Goal: Task Accomplishment & Management: Manage account settings

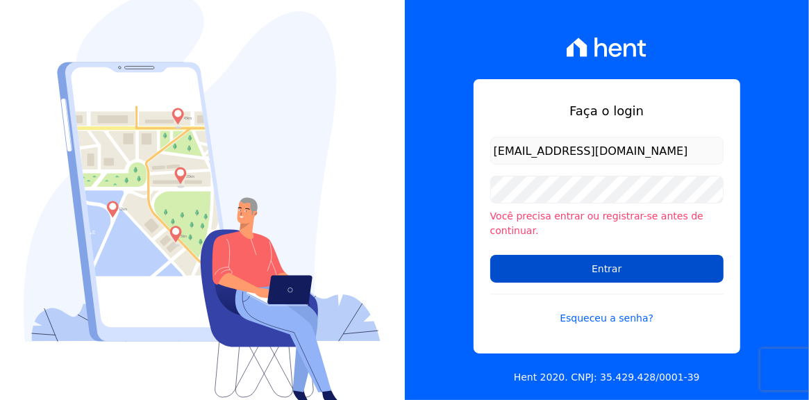
click at [606, 265] on input "Entrar" at bounding box center [606, 269] width 233 height 28
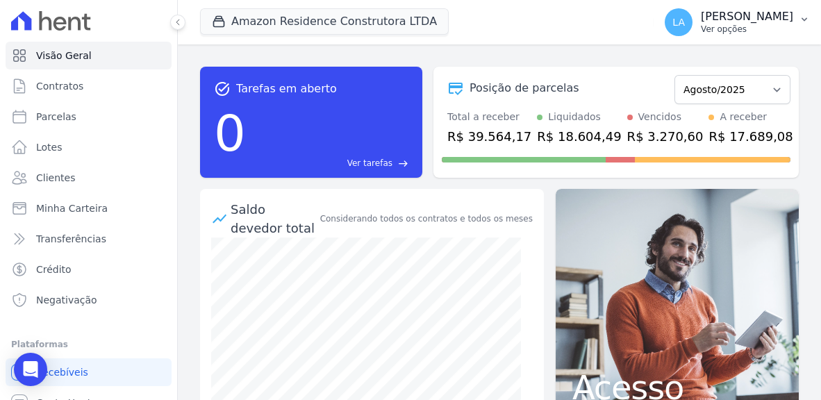
click at [804, 20] on icon "button" at bounding box center [804, 19] width 6 height 3
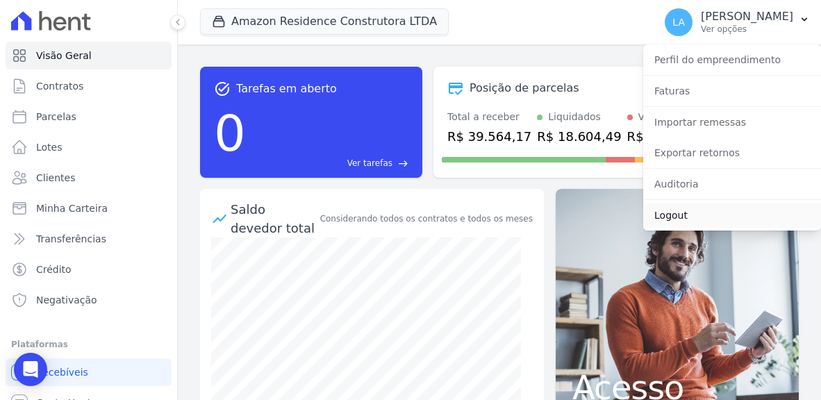
click at [676, 215] on link "Logout" at bounding box center [732, 215] width 178 height 25
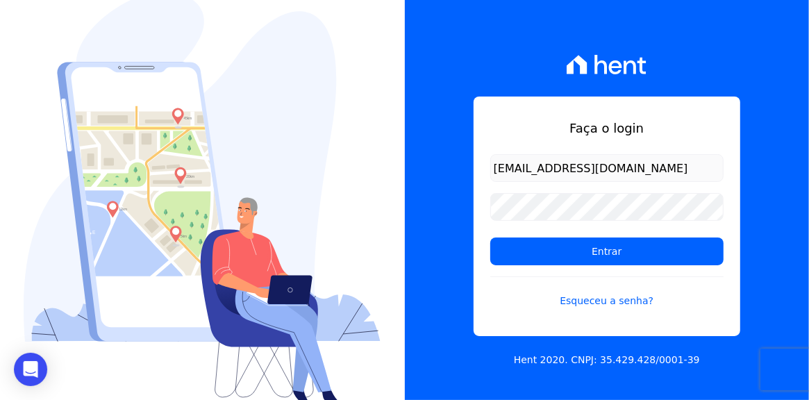
type input "[EMAIL_ADDRESS][DOMAIN_NAME]"
